Goal: Navigation & Orientation: Find specific page/section

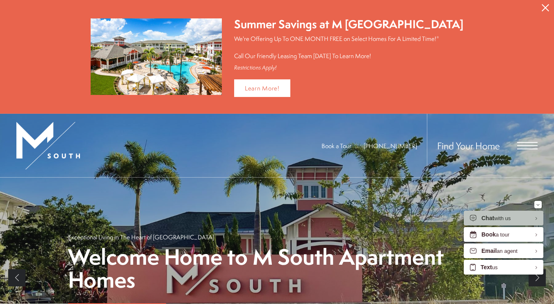
click at [549, 7] on button "Proceed To Website" at bounding box center [544, 8] width 17 height 16
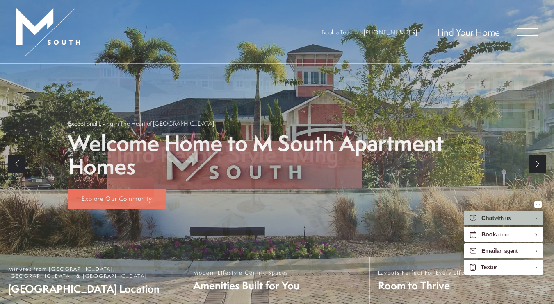
click at [527, 33] on span "Open Menu" at bounding box center [527, 31] width 20 height 7
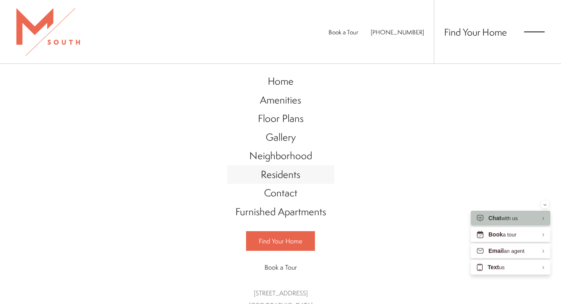
click at [293, 173] on span "Residents" at bounding box center [280, 175] width 39 height 14
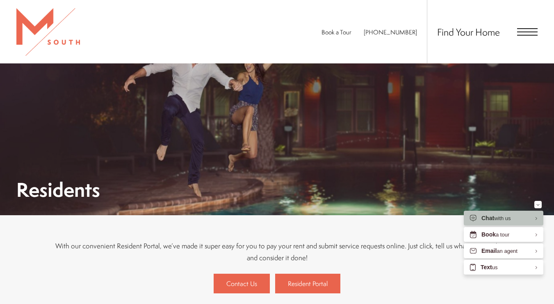
scroll to position [85, 0]
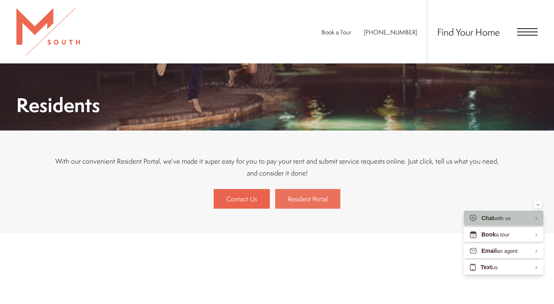
click at [315, 198] on span "Resident Portal" at bounding box center [308, 199] width 40 height 9
